Goal: Transaction & Acquisition: Purchase product/service

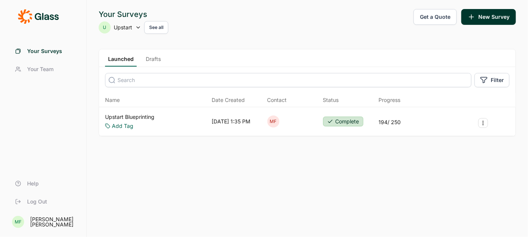
click at [434, 17] on button "Get a Quote" at bounding box center [434, 17] width 43 height 16
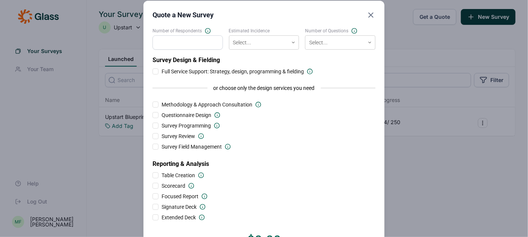
scroll to position [3, 0]
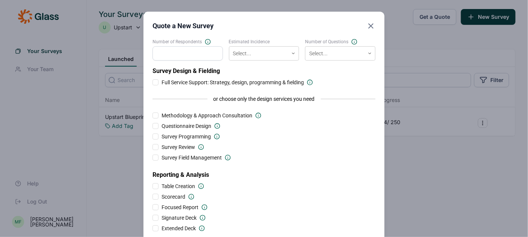
click at [370, 24] on icon "Close" at bounding box center [370, 25] width 9 height 9
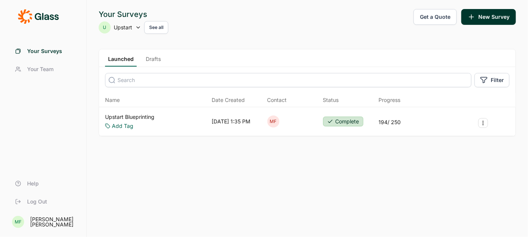
click at [441, 18] on button "Get a Quote" at bounding box center [434, 17] width 43 height 16
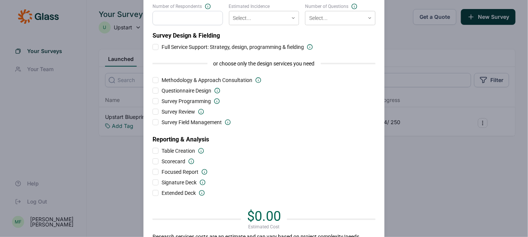
scroll to position [40, 0]
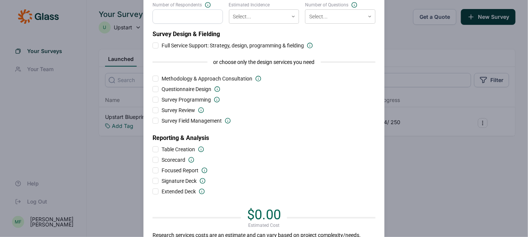
click at [158, 180] on div at bounding box center [155, 181] width 6 height 6
click at [152, 181] on input "Signature Deck" at bounding box center [152, 181] width 0 height 0
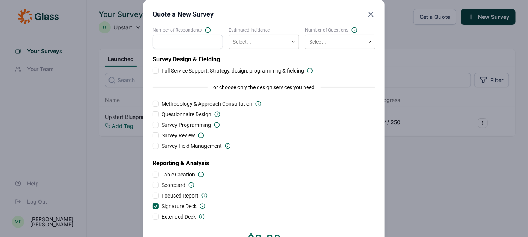
scroll to position [14, 0]
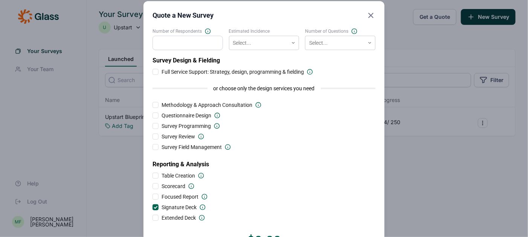
click at [155, 208] on div at bounding box center [156, 207] width 4 height 4
click at [152, 207] on input "Signature Deck" at bounding box center [152, 207] width 0 height 0
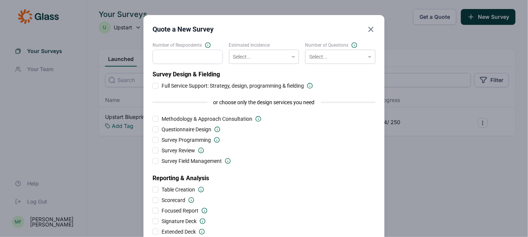
click at [189, 58] on input "Number of Respondents" at bounding box center [187, 57] width 70 height 14
type input "1000"
click at [242, 58] on div at bounding box center [259, 56] width 52 height 9
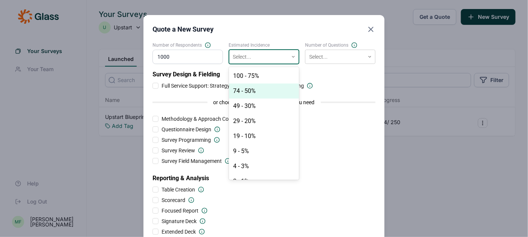
click at [242, 90] on div "74 - 50%" at bounding box center [264, 91] width 70 height 15
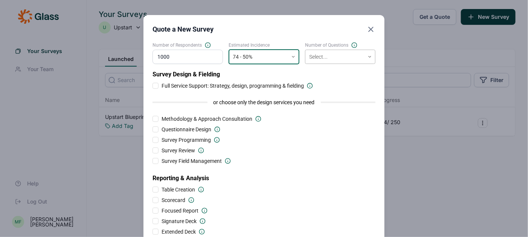
click at [323, 61] on div at bounding box center [335, 56] width 52 height 9
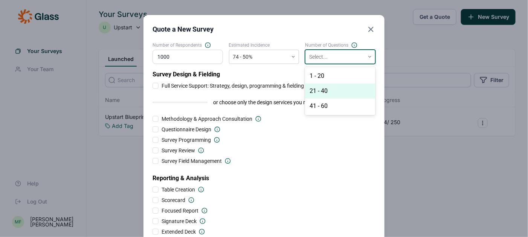
click at [323, 87] on div "21 - 40" at bounding box center [340, 91] width 70 height 15
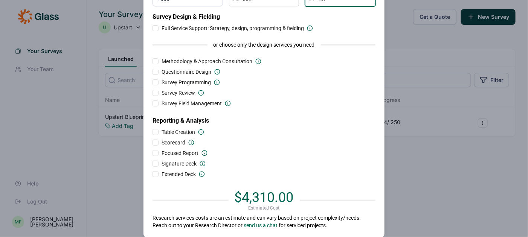
scroll to position [62, 0]
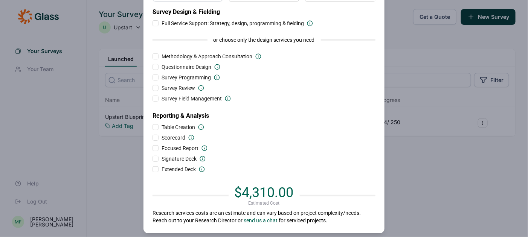
click at [152, 160] on div at bounding box center [155, 159] width 6 height 6
click at [152, 159] on input "Signature Deck" at bounding box center [152, 159] width 0 height 0
click at [155, 159] on div at bounding box center [156, 159] width 4 height 4
click at [152, 159] on input "Signature Deck" at bounding box center [152, 159] width 0 height 0
click at [154, 149] on div at bounding box center [155, 148] width 6 height 6
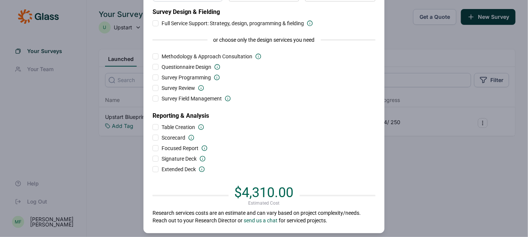
click at [152, 148] on input "Focused Report" at bounding box center [152, 148] width 0 height 0
